Goal: Task Accomplishment & Management: Use online tool/utility

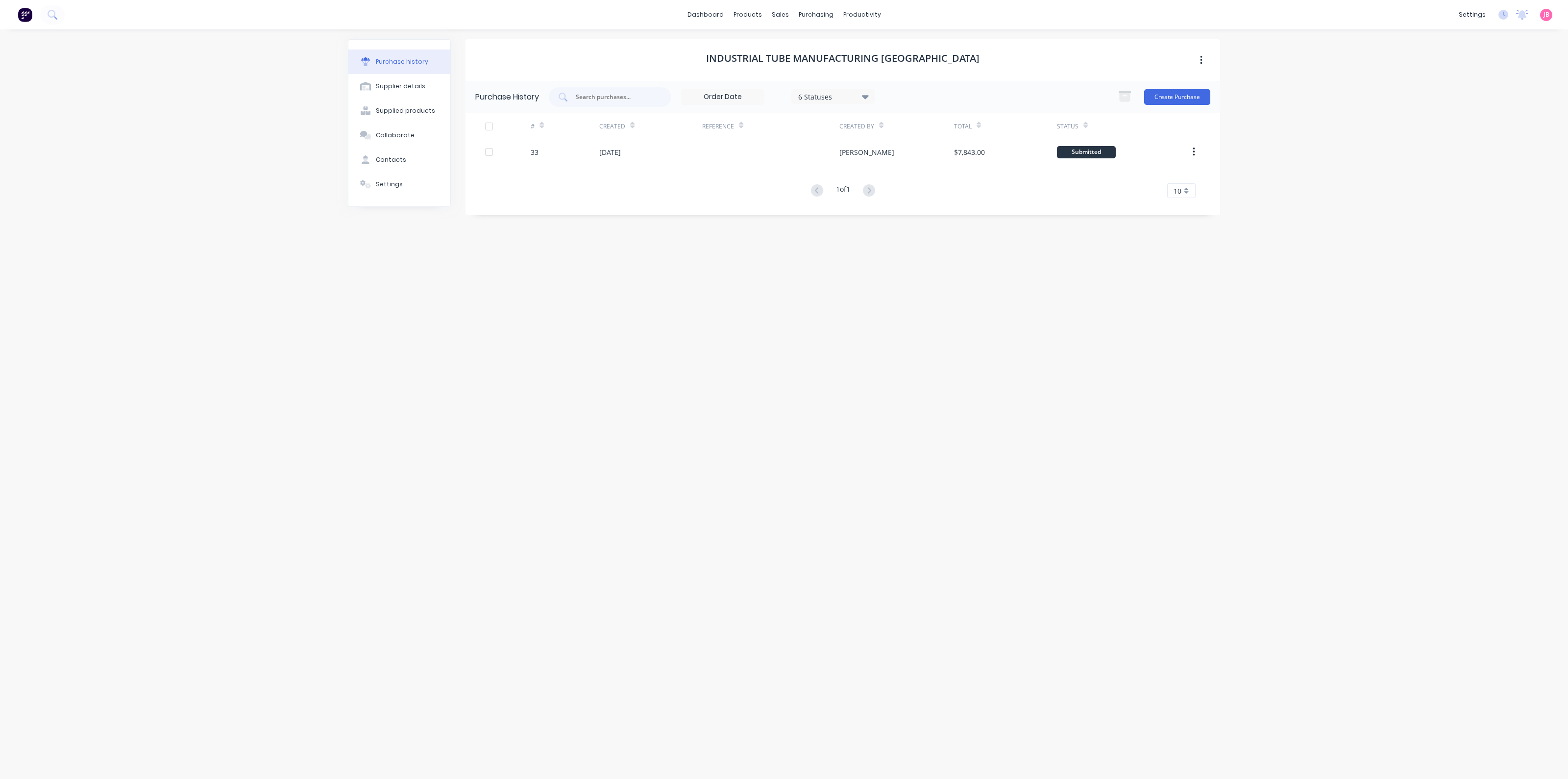
drag, startPoint x: 0, startPoint y: 0, endPoint x: 964, endPoint y: 178, distance: 980.3
click at [964, 178] on div "# Created Reference Created By Total Status 33 04 Sep 2025 Jason $7,843.00 Subm…" at bounding box center [843, 155] width 755 height 85
drag, startPoint x: 784, startPoint y: 367, endPoint x: 798, endPoint y: 399, distance: 34.9
click at [798, 399] on div "INDUSTRIAL TUBE MANUFACTURING AUSTRALIA Purchase History 6 Statuses 6 Statuses …" at bounding box center [843, 399] width 755 height 719
drag, startPoint x: 798, startPoint y: 399, endPoint x: 807, endPoint y: 427, distance: 29.4
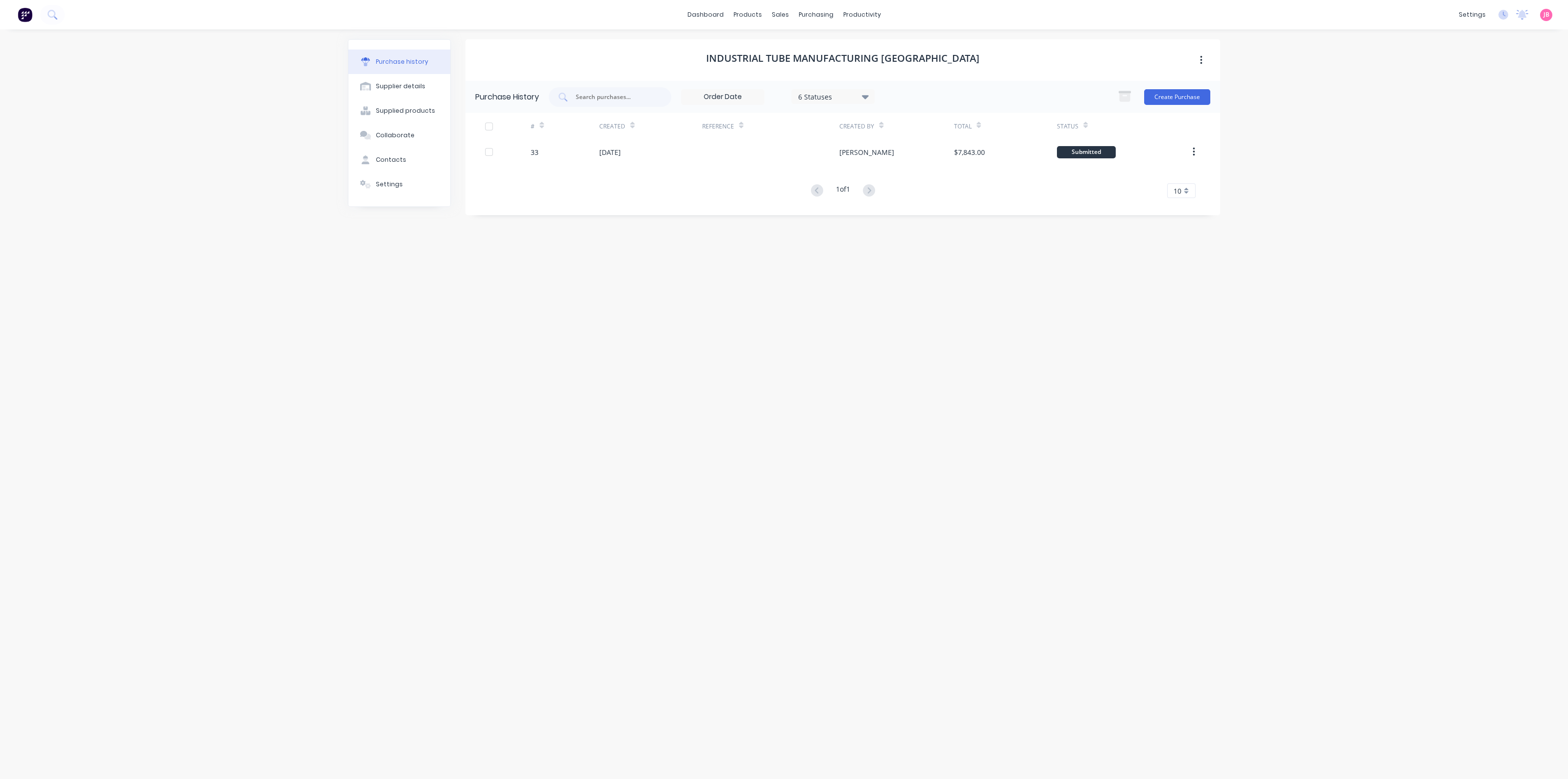
click at [807, 427] on div "INDUSTRIAL TUBE MANUFACTURING AUSTRALIA Purchase History 6 Statuses 6 Statuses …" at bounding box center [843, 399] width 755 height 720
click at [826, 294] on div "INDUSTRIAL TUBE MANUFACTURING AUSTRALIA Purchase History 6 Statuses 6 Statuses …" at bounding box center [843, 399] width 755 height 720
click at [193, 317] on div "dashboard products sales purchasing productivity dashboard products Product Cat…" at bounding box center [784, 390] width 1568 height 779
click at [817, 16] on div "purchasing" at bounding box center [816, 14] width 45 height 14
click at [826, 52] on link "Purchase Orders" at bounding box center [857, 47] width 130 height 20
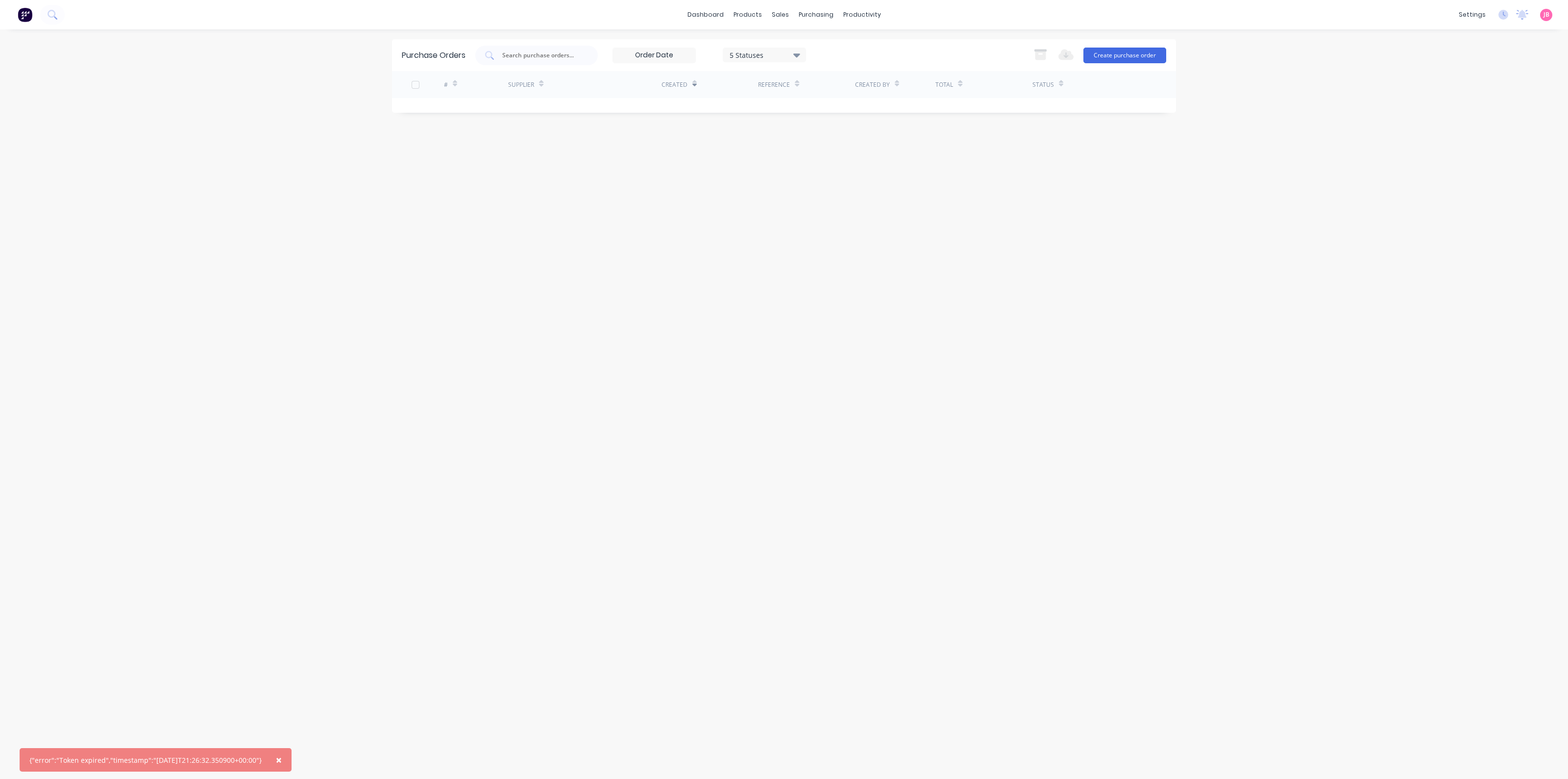
click at [1324, 82] on div "× {"error":"Token expired","timestamp":"2025-09-04T21:26:32.350900+00:00"} dash…" at bounding box center [784, 390] width 1568 height 779
click at [811, 15] on div "purchasing" at bounding box center [816, 14] width 45 height 14
click at [819, 45] on link "Purchase Orders" at bounding box center [857, 47] width 130 height 20
click at [843, 371] on div "Purchase Orders 5 Statuses 5 Statuses Export to Excel (XLSX) Create purchase or…" at bounding box center [784, 404] width 784 height 730
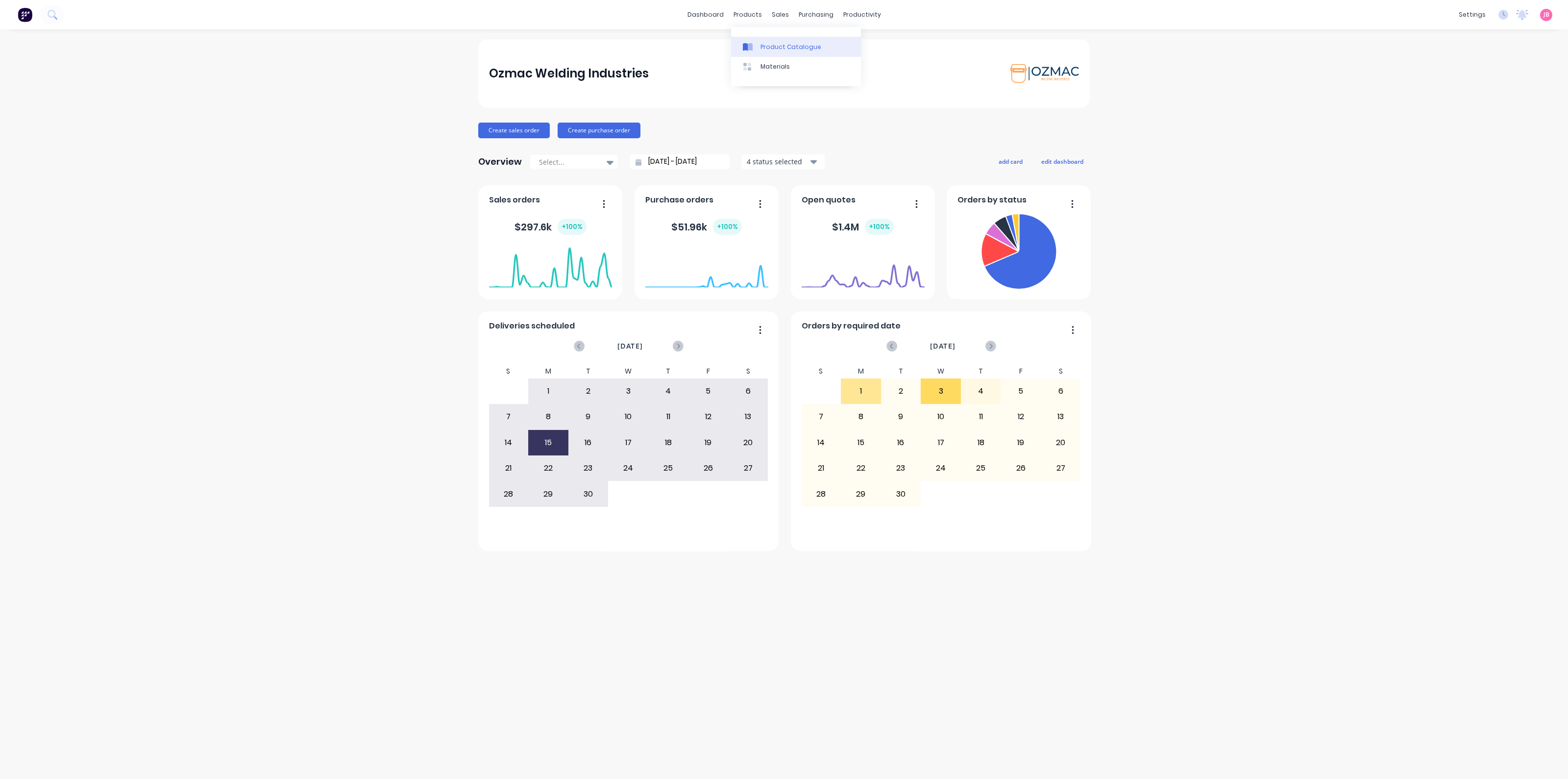
click at [767, 52] on link "Product Catalogue" at bounding box center [796, 47] width 130 height 20
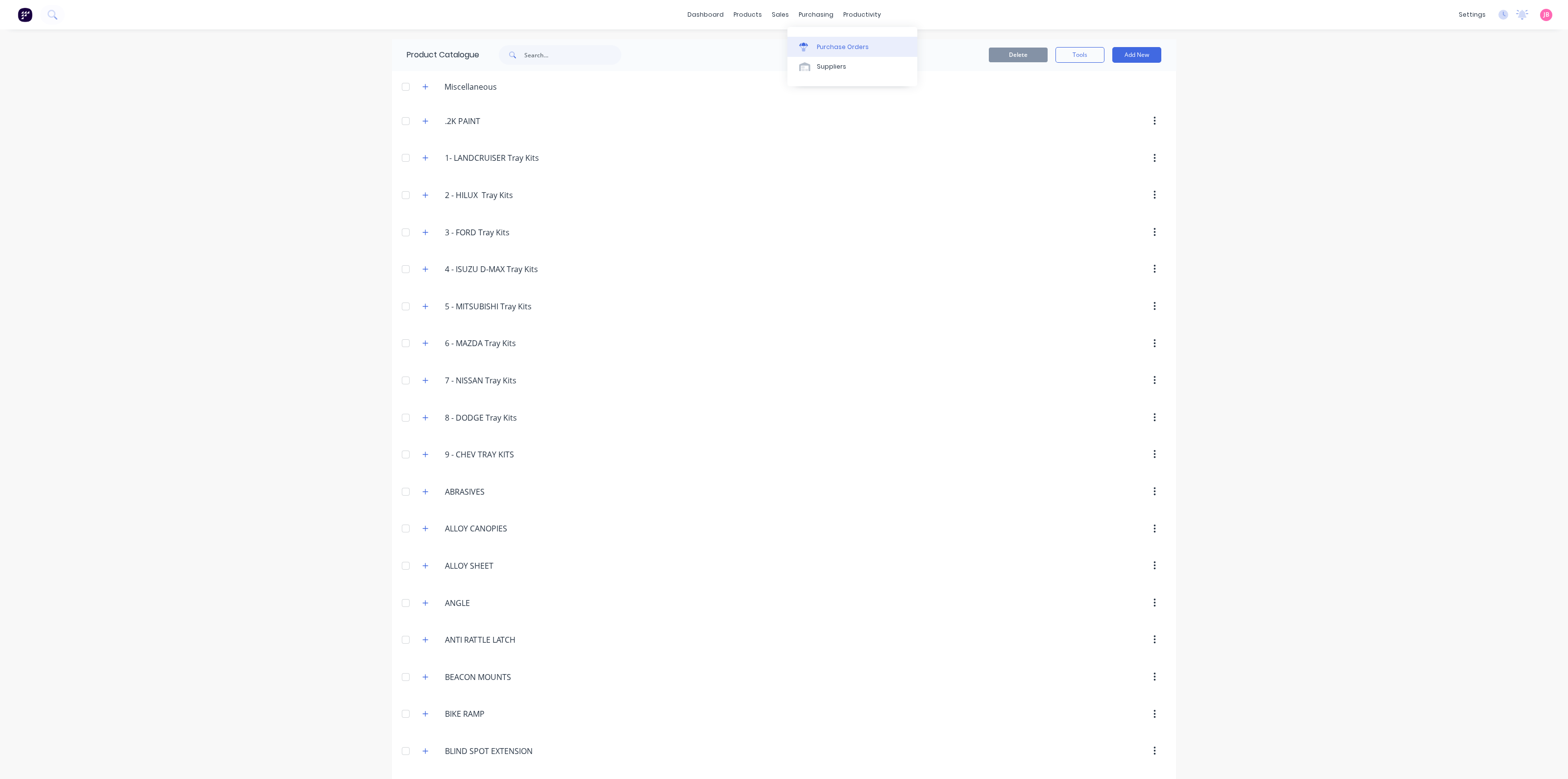
click at [819, 48] on div "Purchase Orders" at bounding box center [843, 48] width 52 height 9
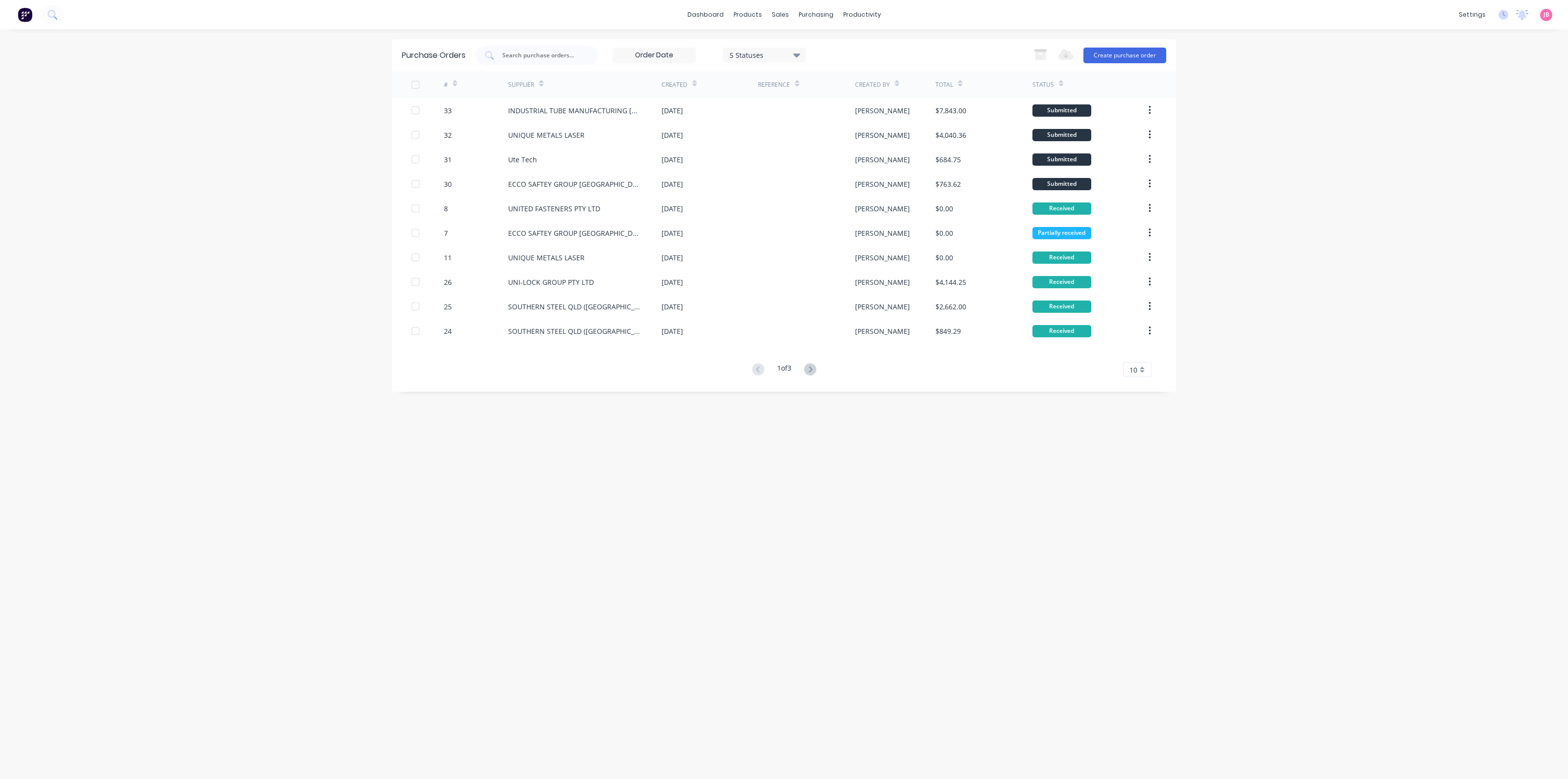
click at [1049, 84] on div "Status" at bounding box center [1044, 85] width 22 height 9
click at [817, 364] on button at bounding box center [810, 370] width 18 height 14
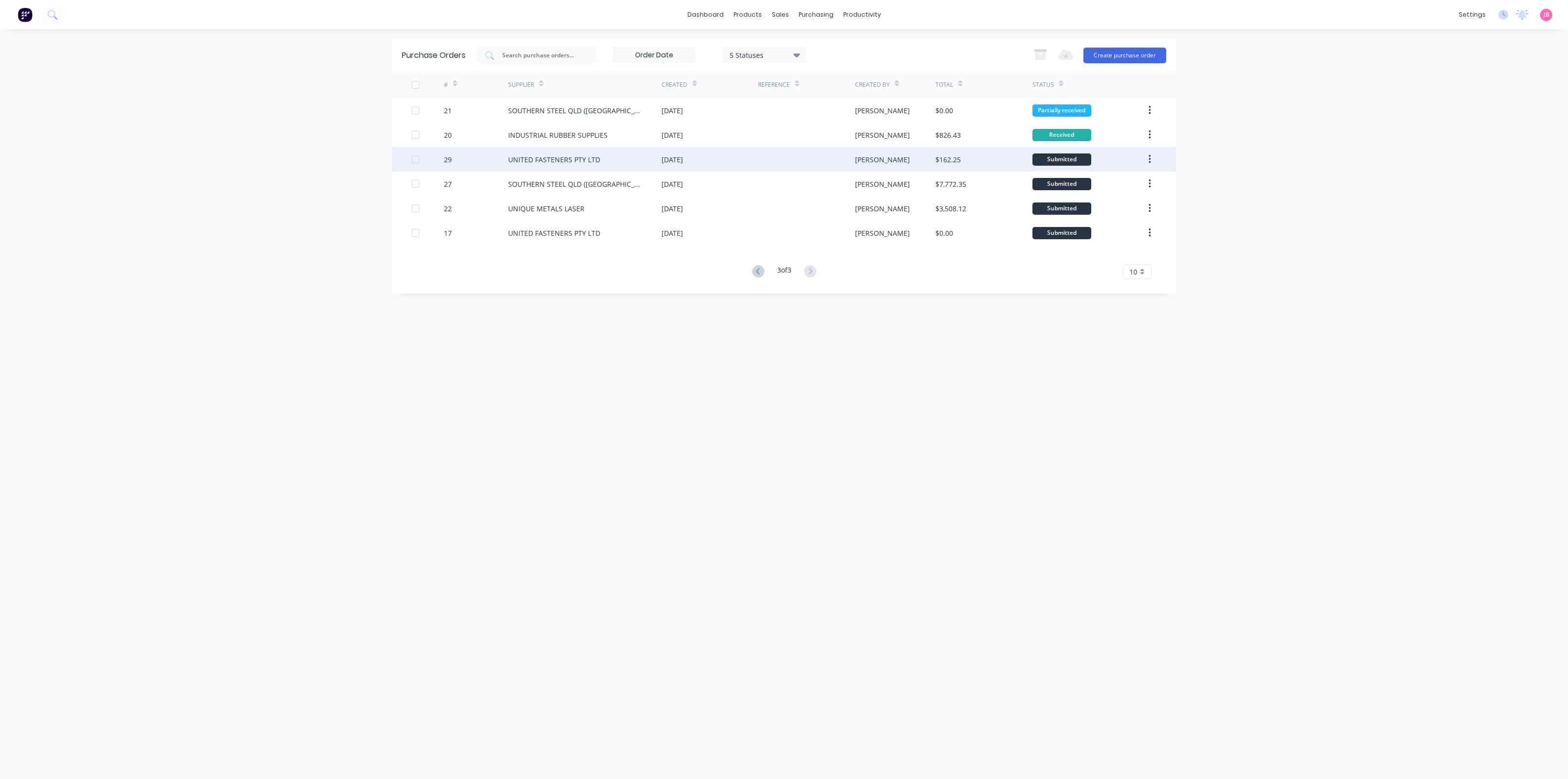
click at [642, 157] on div "UNITED FASTENERS PTY LTD" at bounding box center [585, 159] width 153 height 24
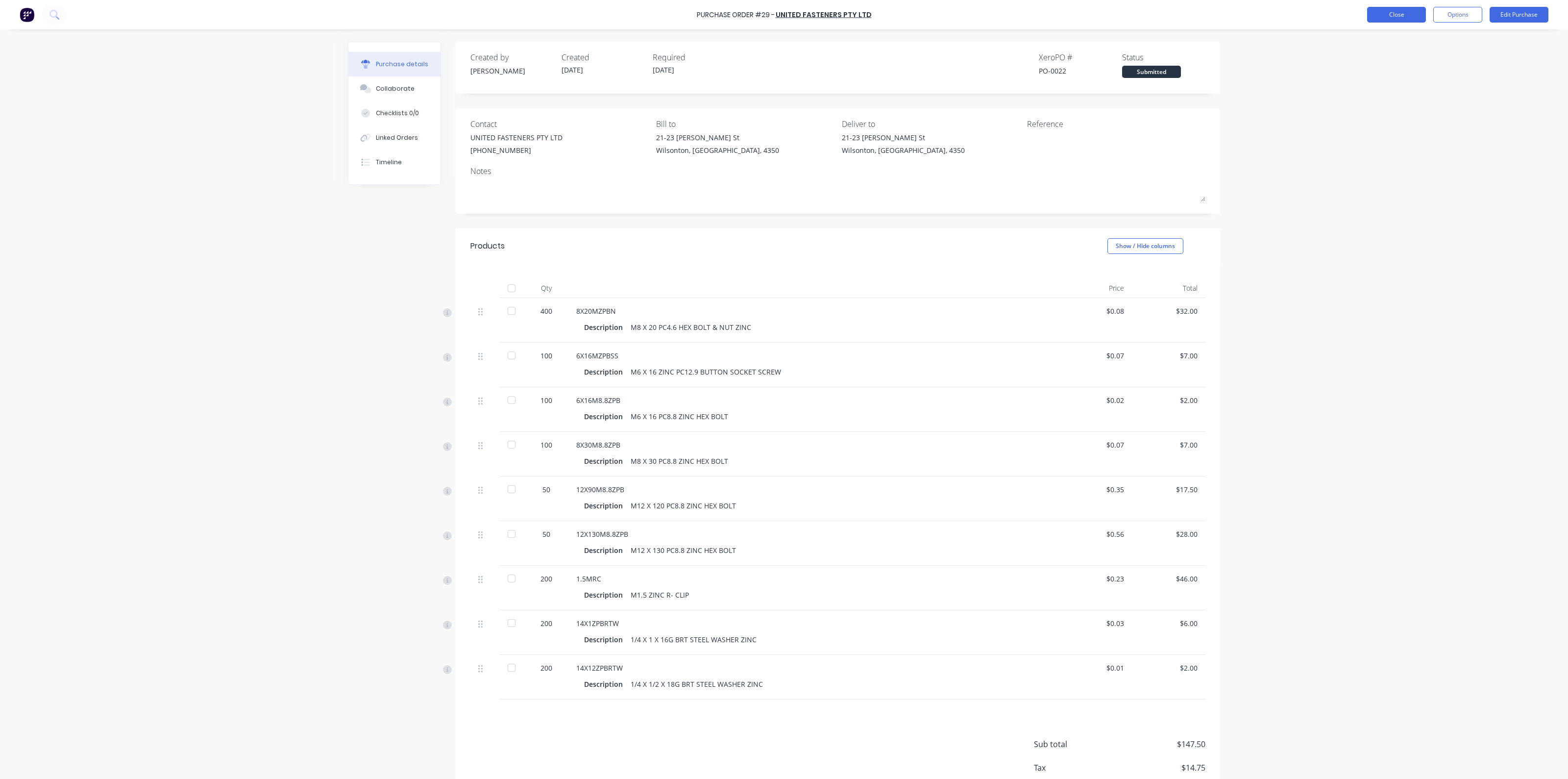
click at [1376, 14] on button "Close" at bounding box center [1397, 14] width 59 height 16
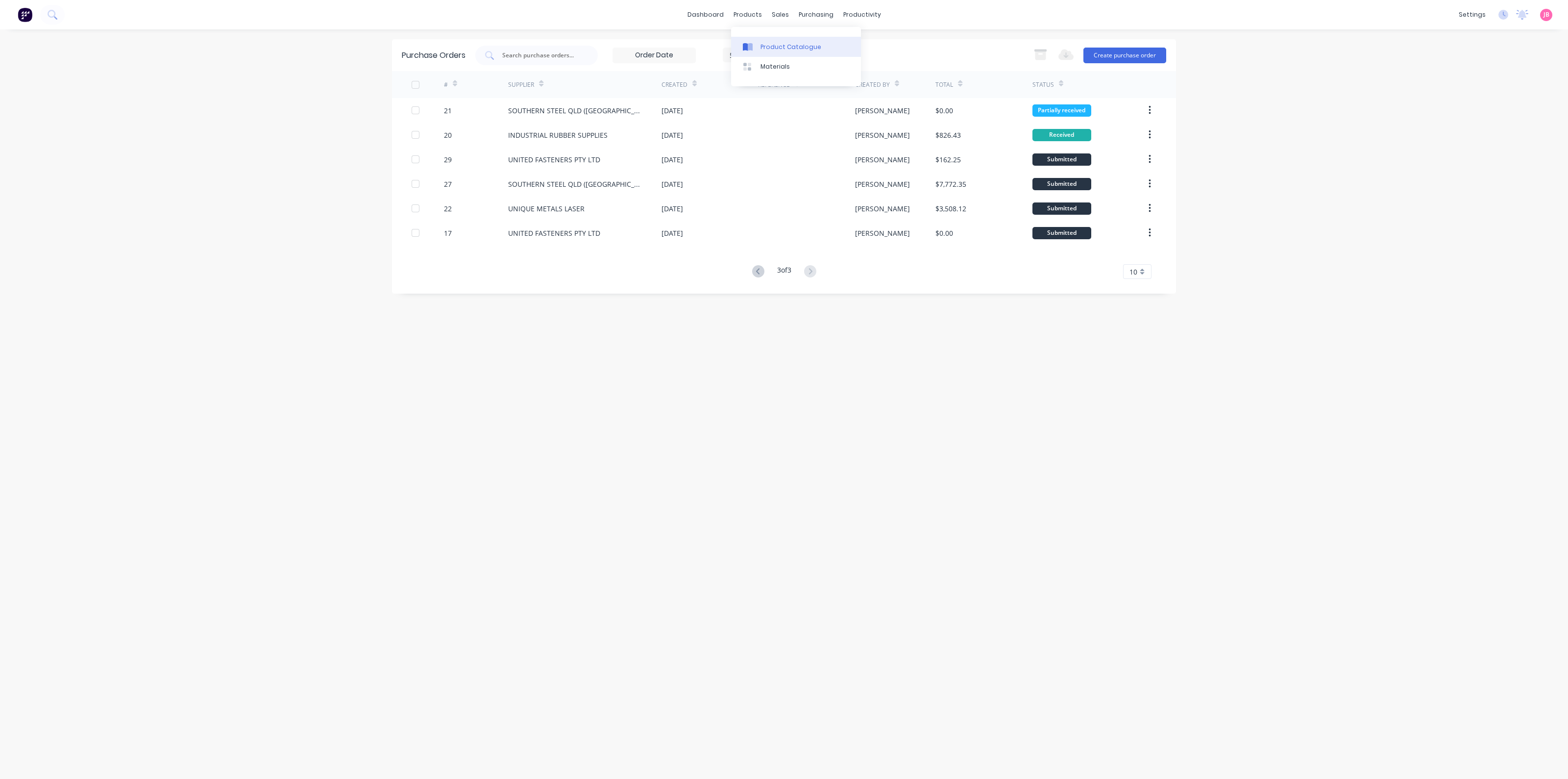
click at [761, 45] on div "Product Catalogue" at bounding box center [791, 48] width 61 height 9
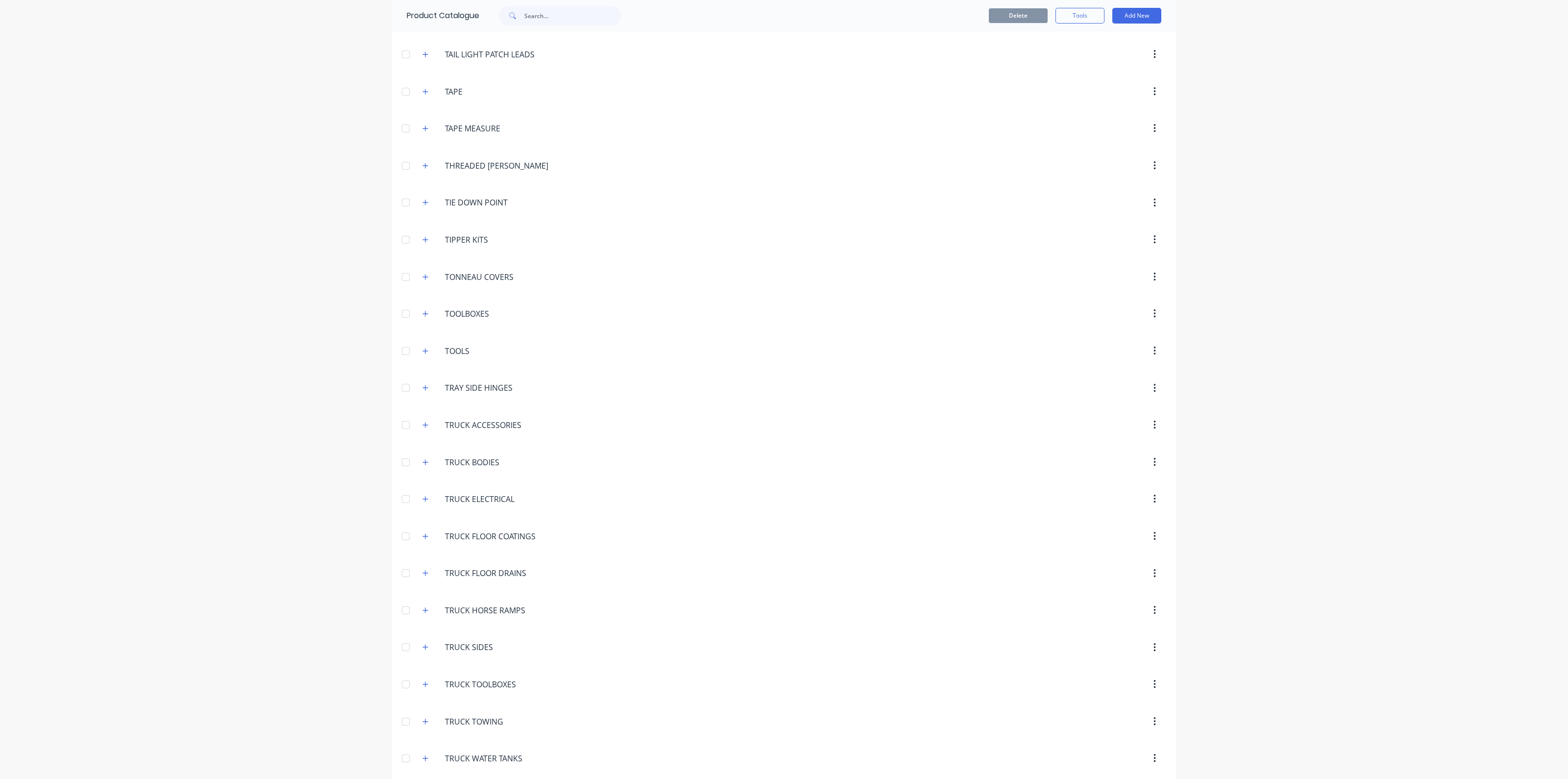
scroll to position [3870, 0]
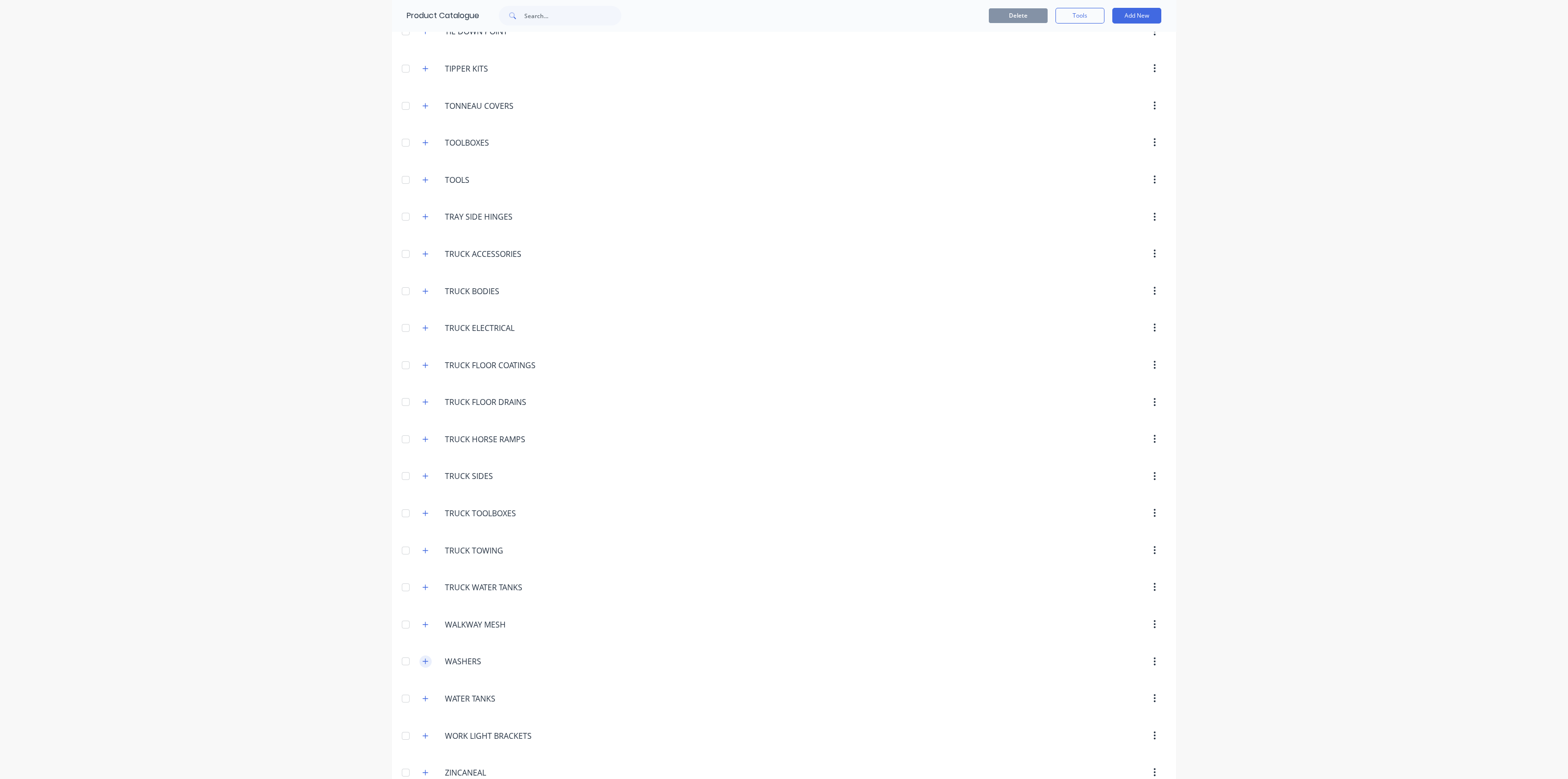
click at [423, 659] on icon "button" at bounding box center [426, 661] width 5 height 5
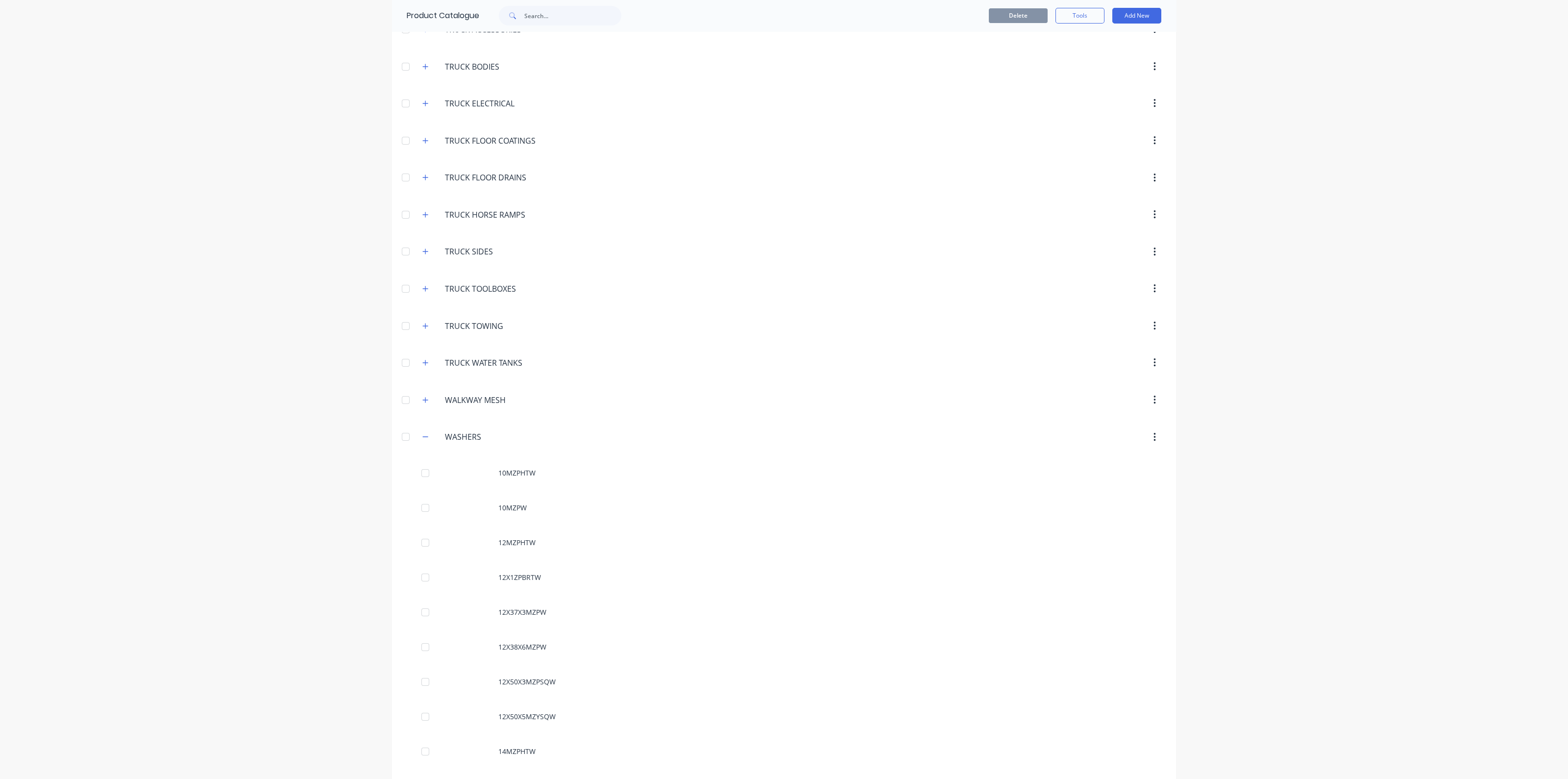
scroll to position [4360, 0]
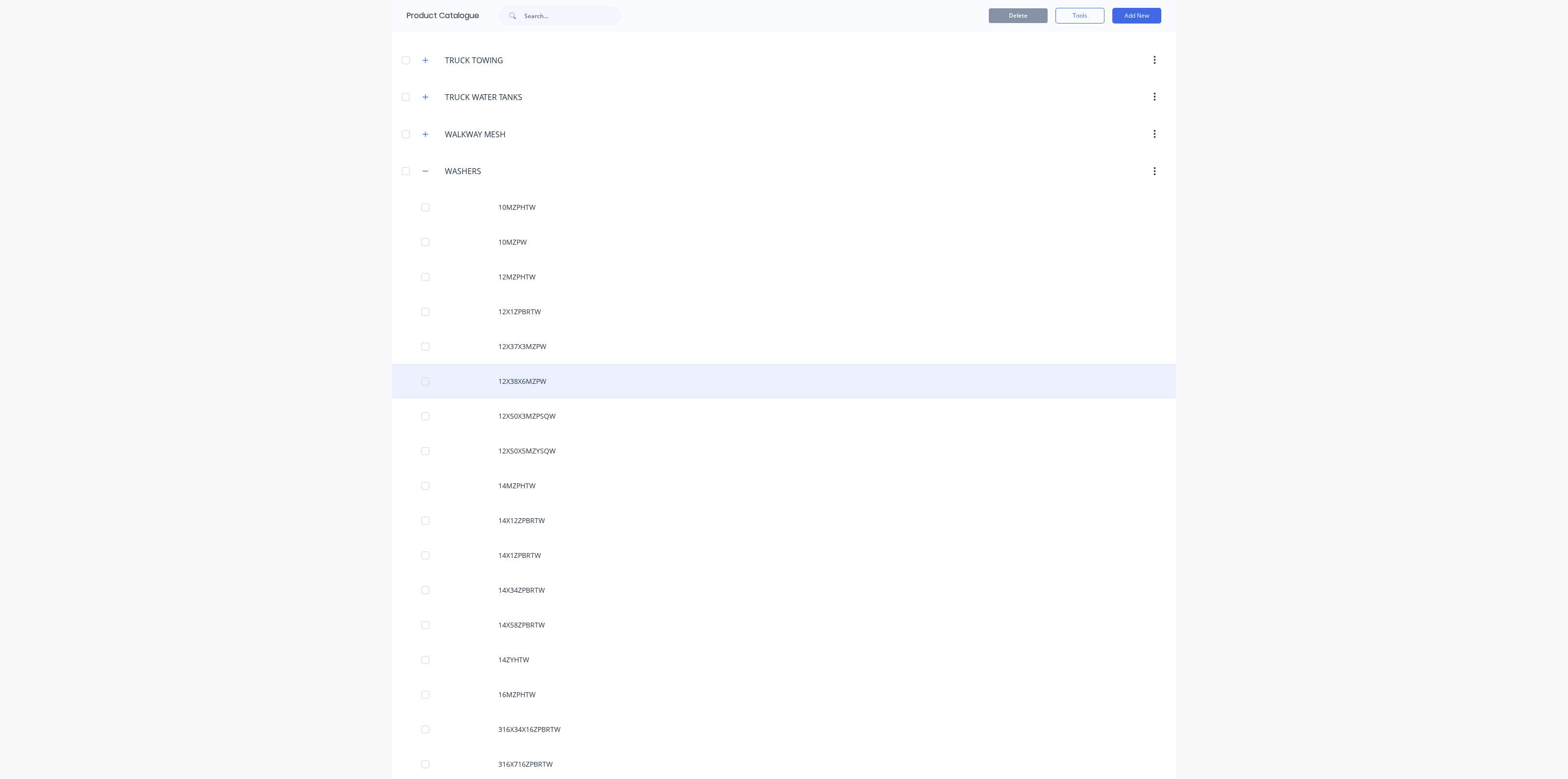
click at [536, 364] on div "12X38X6MZPW" at bounding box center [784, 381] width 784 height 35
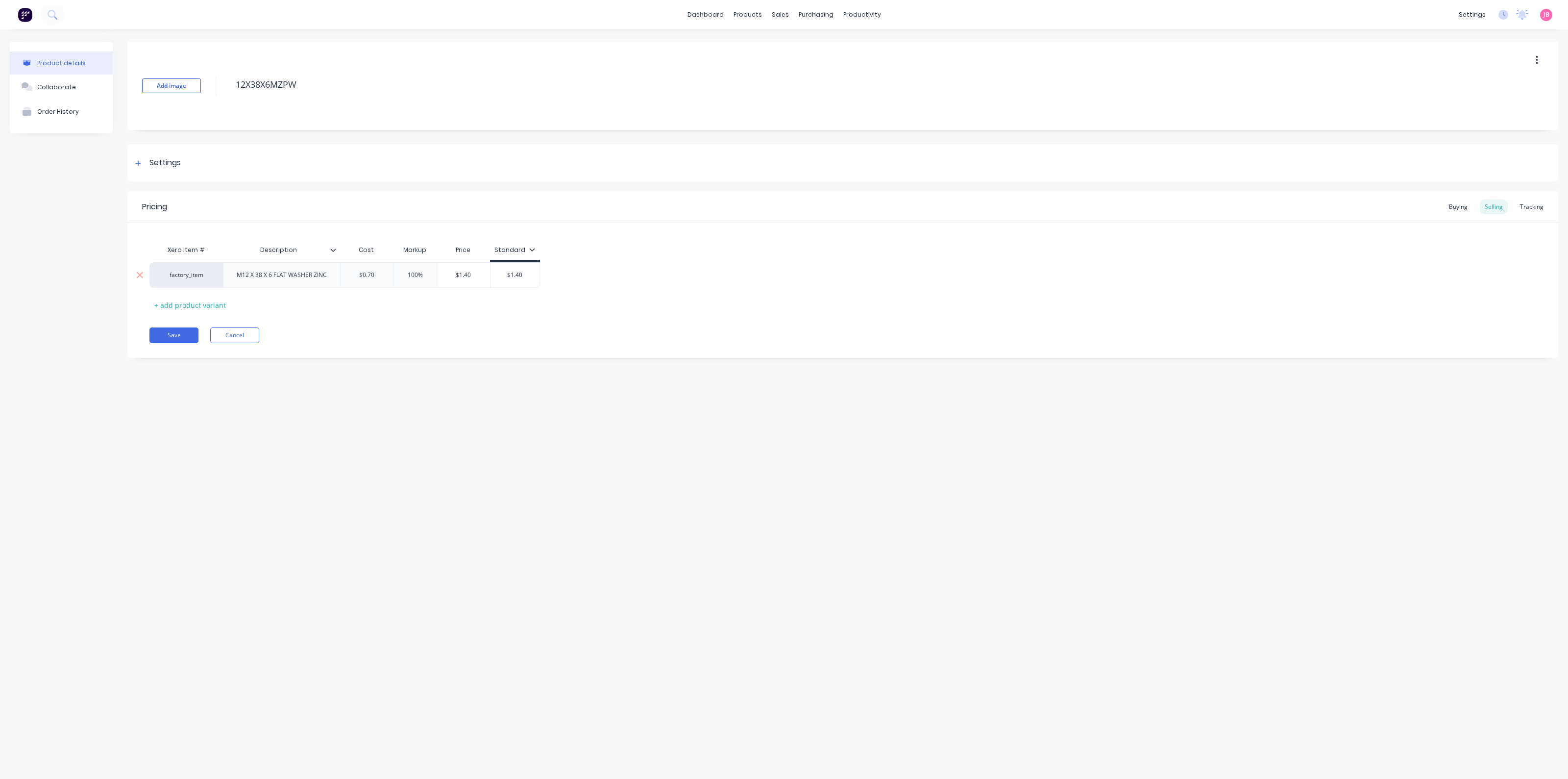
type input "$0.70"
drag, startPoint x: 378, startPoint y: 276, endPoint x: 358, endPoint y: 276, distance: 20.0
click at [358, 276] on input "$0.70" at bounding box center [367, 276] width 53 height 9
click at [358, 279] on div "$0.70" at bounding box center [367, 275] width 53 height 24
drag, startPoint x: 358, startPoint y: 272, endPoint x: 377, endPoint y: 277, distance: 19.6
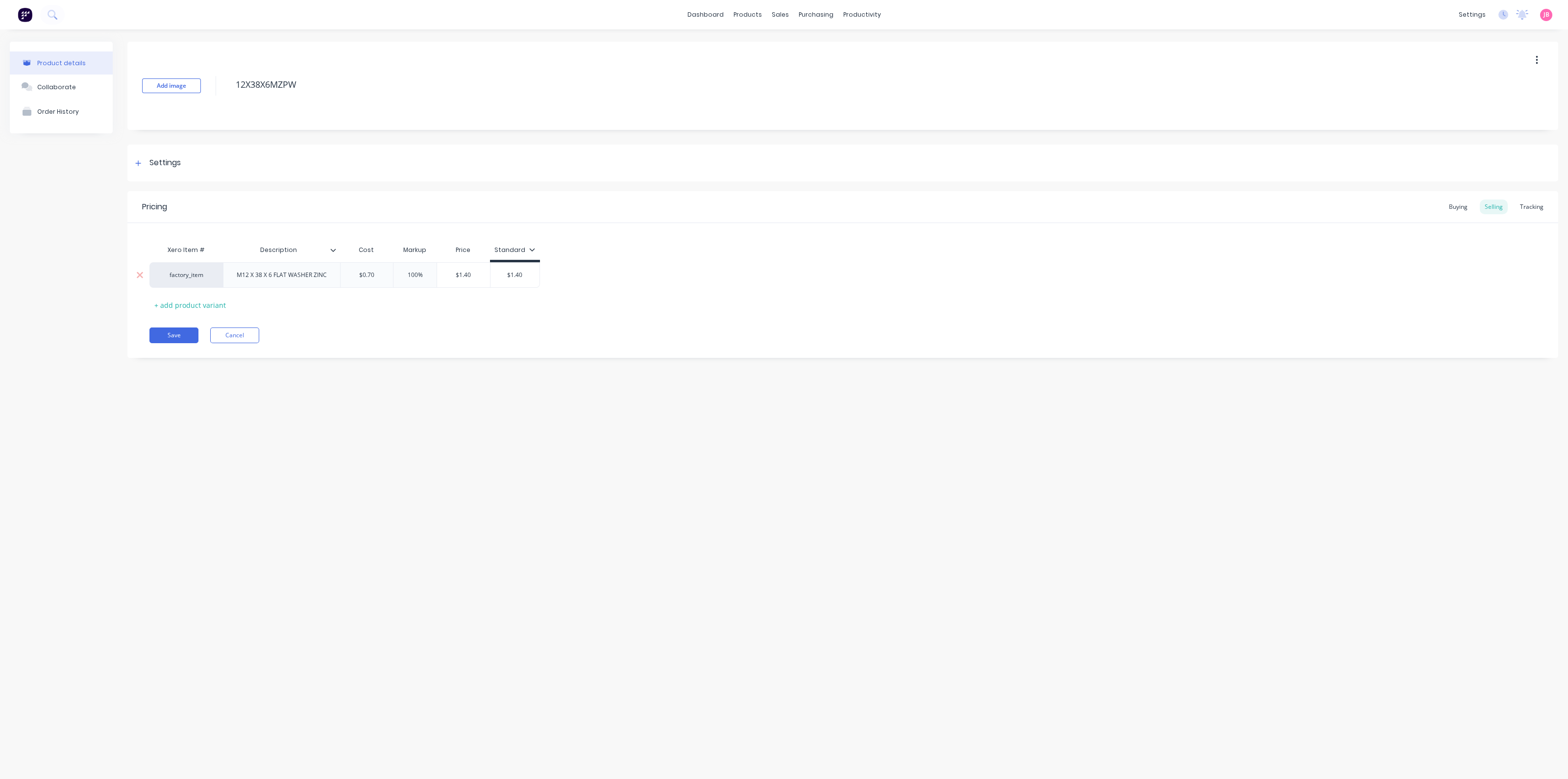
click at [377, 277] on input "$0.70" at bounding box center [367, 276] width 53 height 9
click at [371, 279] on input "$0.70" at bounding box center [367, 276] width 53 height 9
click at [689, 468] on div "Product details Collaborate Order History Add image 12X38X6MZPW Settings Produc…" at bounding box center [784, 394] width 1568 height 730
click at [954, 286] on div "factory_item M12 X 38 X 6 FLAT WASHER ZINC $0.70 $0.70 100% $1.40 $1.40" at bounding box center [843, 275] width 1387 height 26
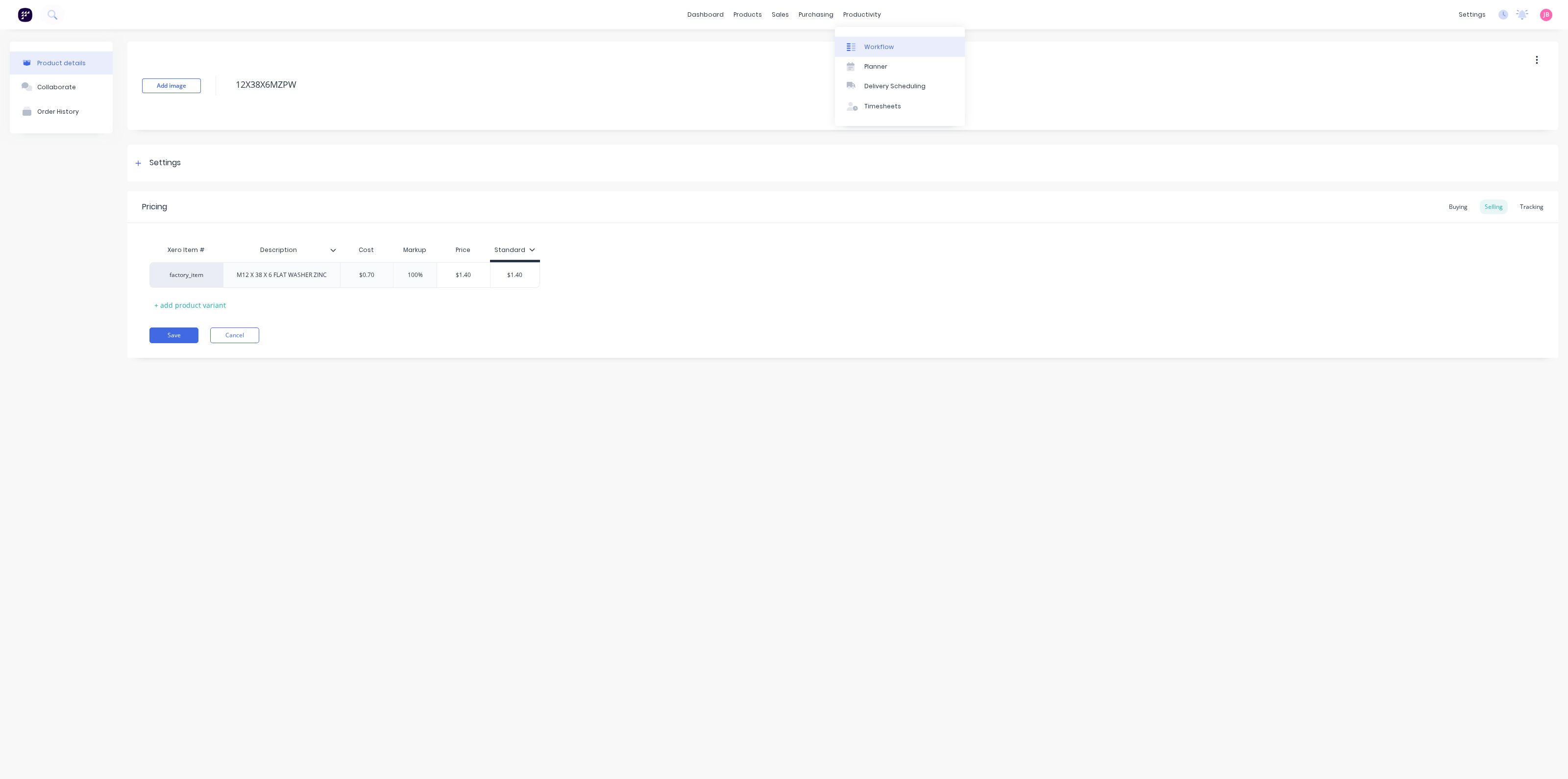
click at [863, 45] on link "Workflow" at bounding box center [900, 47] width 130 height 20
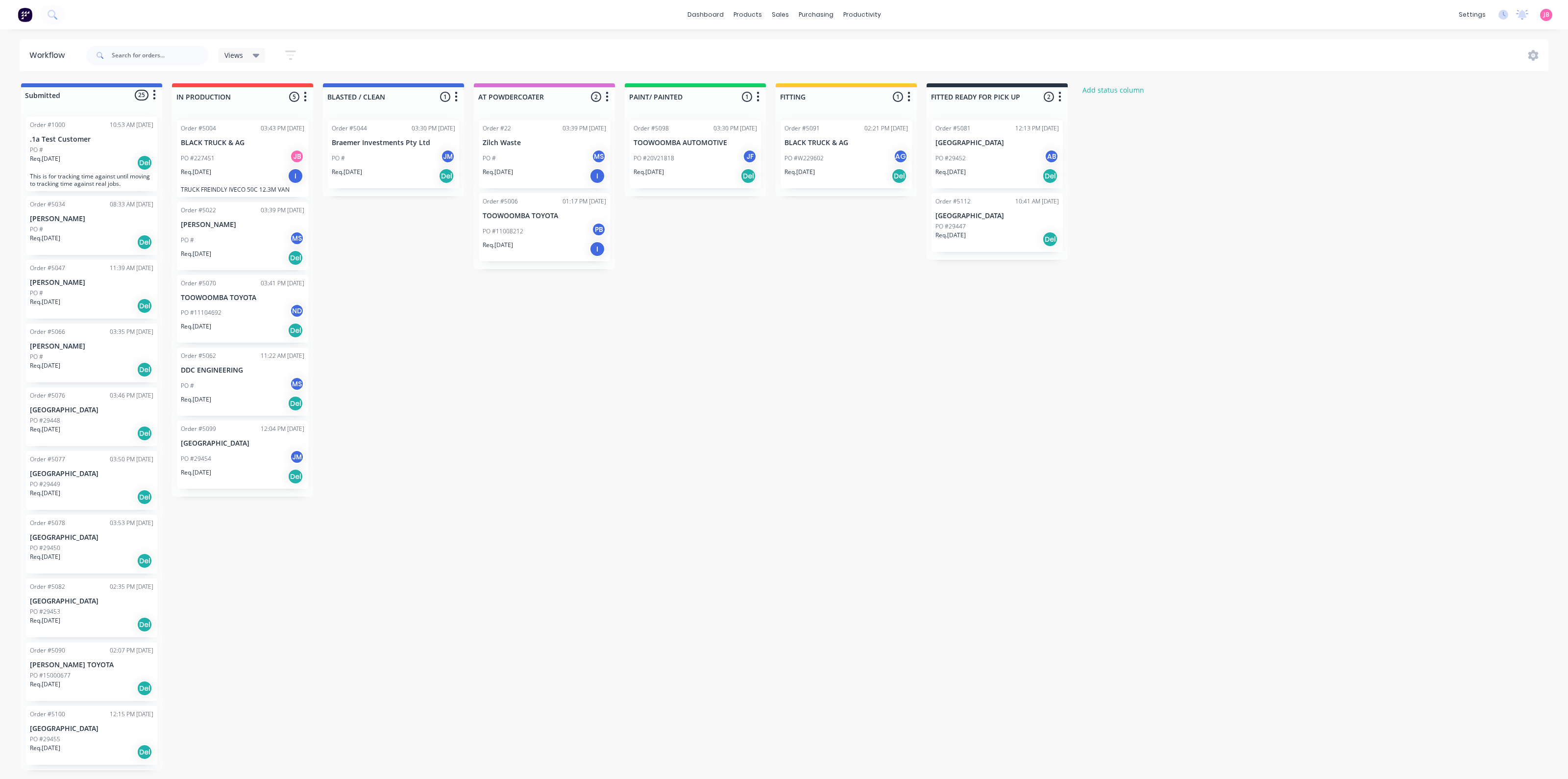
click at [856, 152] on div "PO #W229602 AG" at bounding box center [847, 158] width 124 height 19
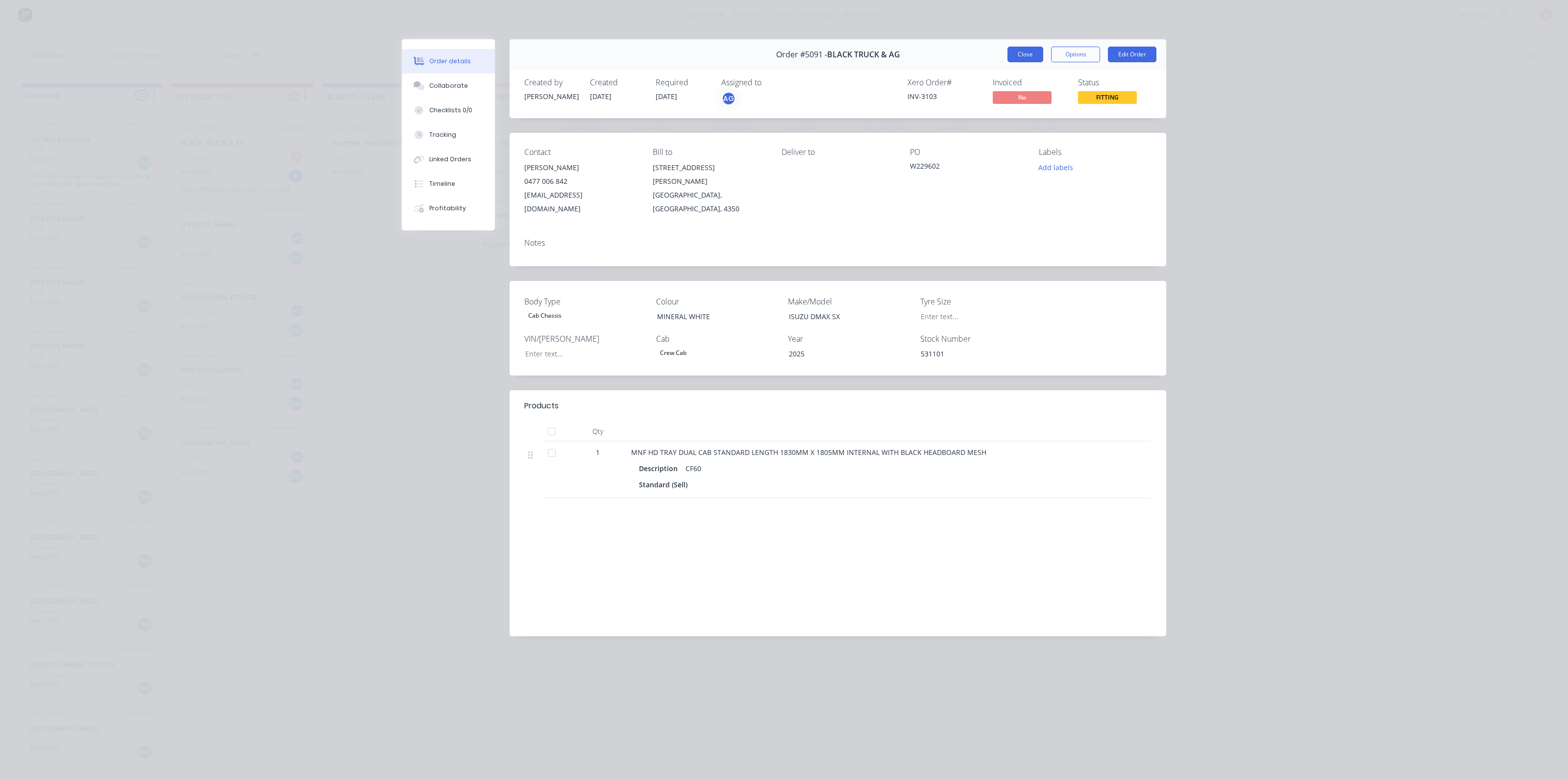
click at [1028, 50] on button "Close" at bounding box center [1025, 54] width 35 height 16
